Goal: Information Seeking & Learning: Learn about a topic

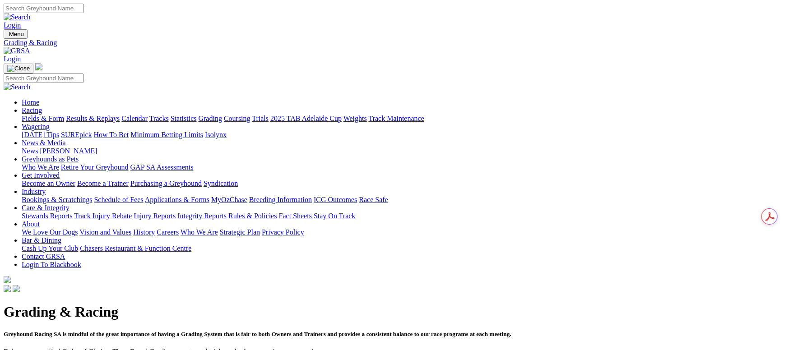
click at [64, 115] on link "Fields & Form" at bounding box center [43, 119] width 42 height 8
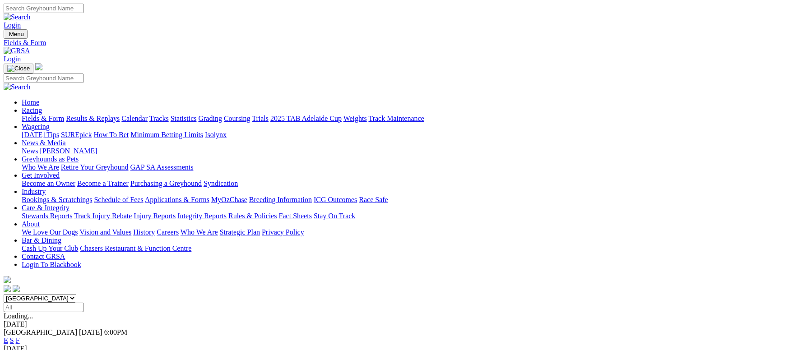
click at [20, 337] on link "F" at bounding box center [18, 341] width 4 height 8
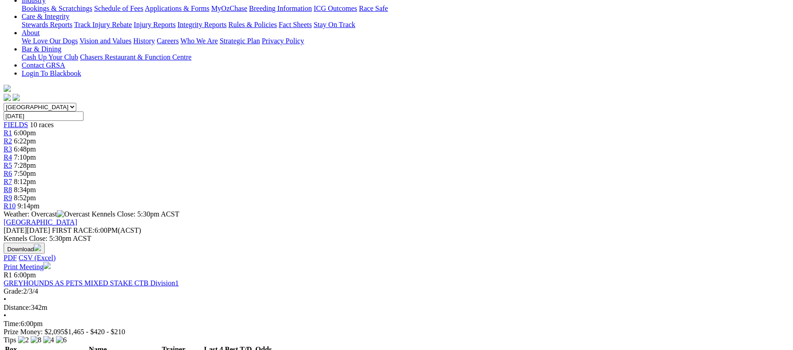
scroll to position [203, 0]
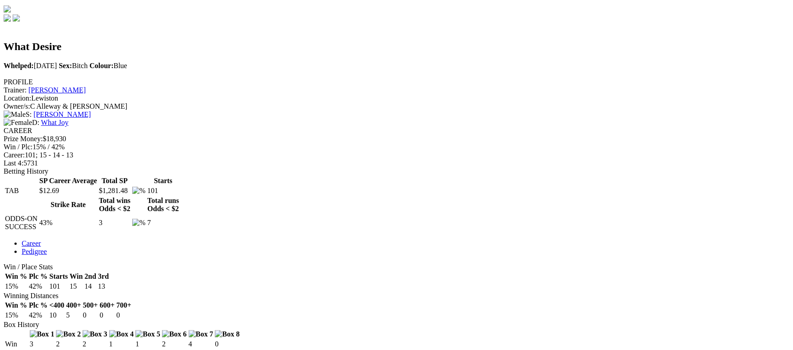
scroll to position [68, 0]
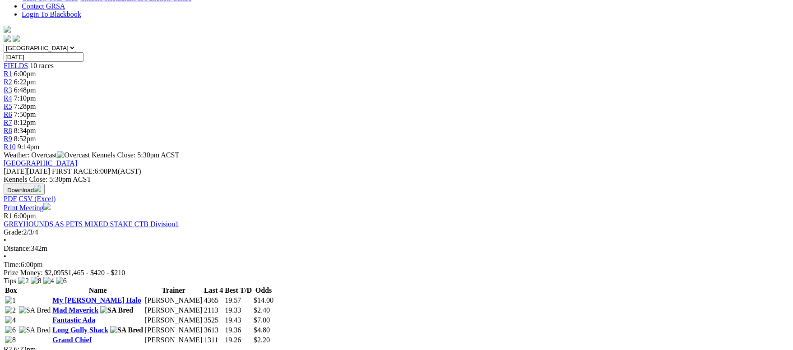
scroll to position [271, 0]
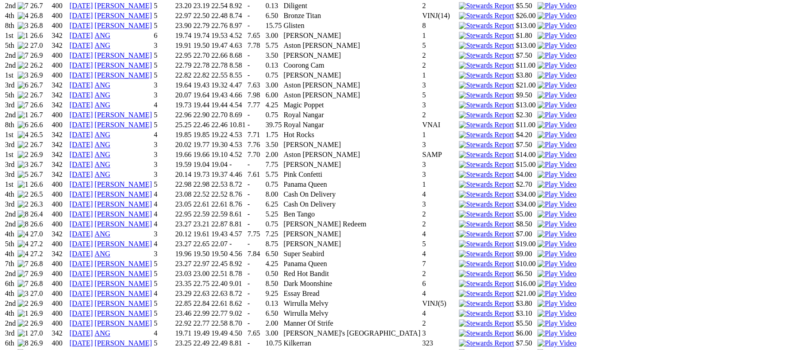
scroll to position [1286, 0]
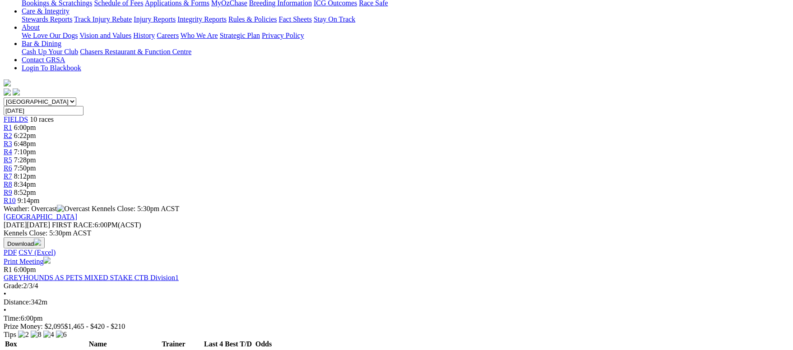
scroll to position [271, 0]
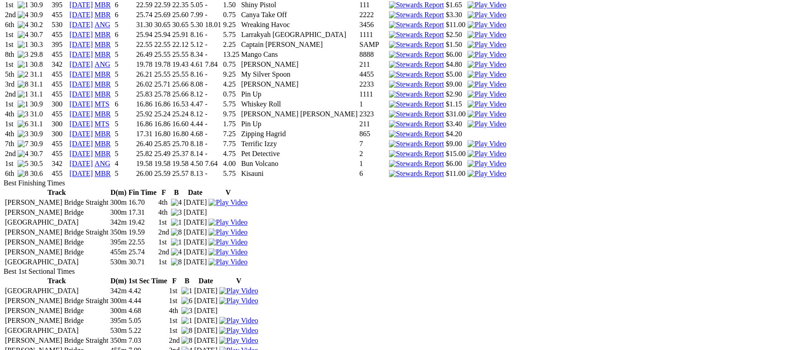
scroll to position [1083, 0]
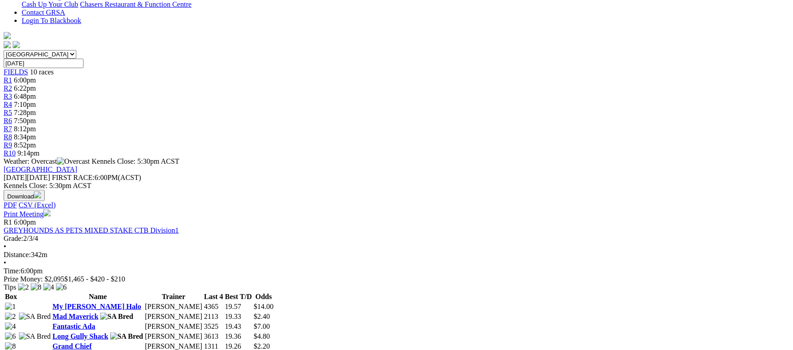
scroll to position [338, 0]
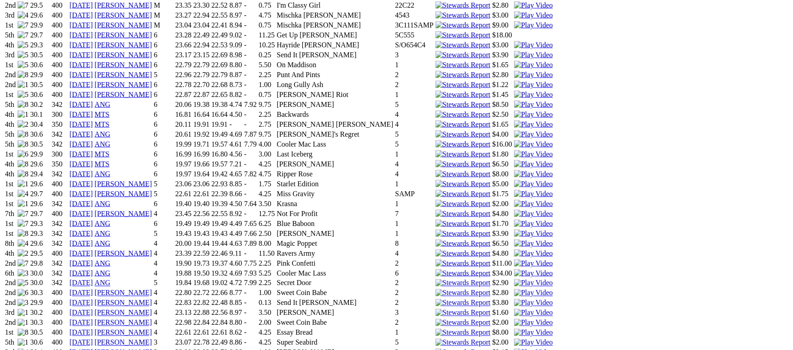
scroll to position [677, 0]
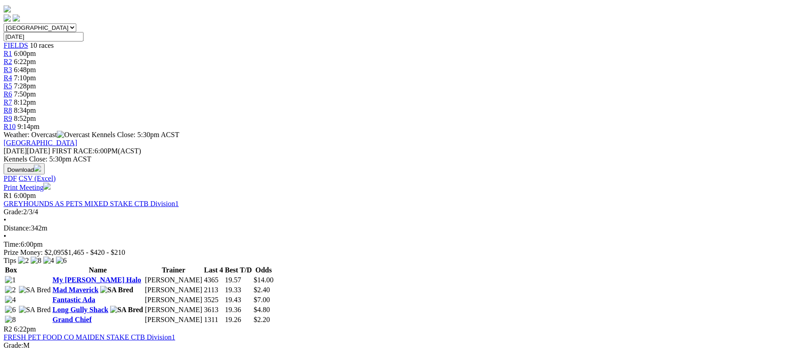
scroll to position [338, 0]
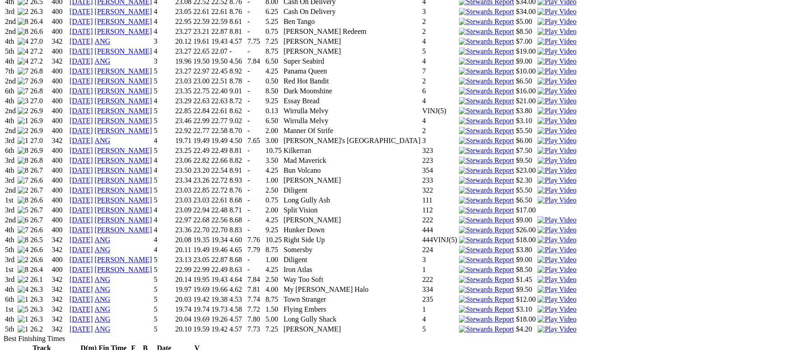
scroll to position [1218, 0]
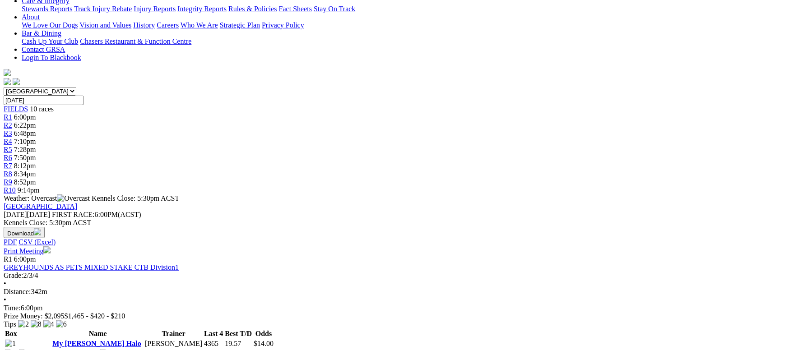
scroll to position [271, 0]
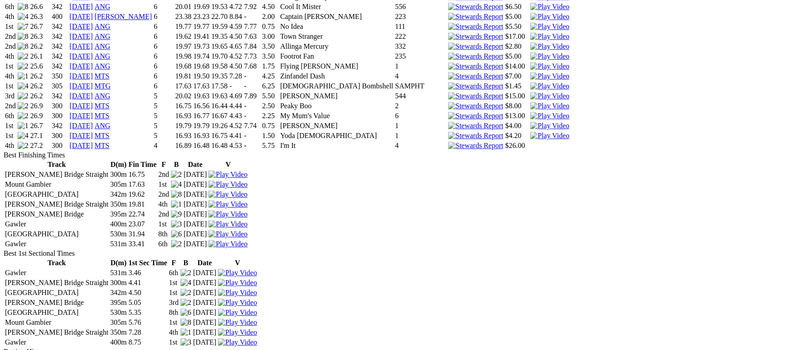
scroll to position [1353, 0]
